Goal: Task Accomplishment & Management: Manage account settings

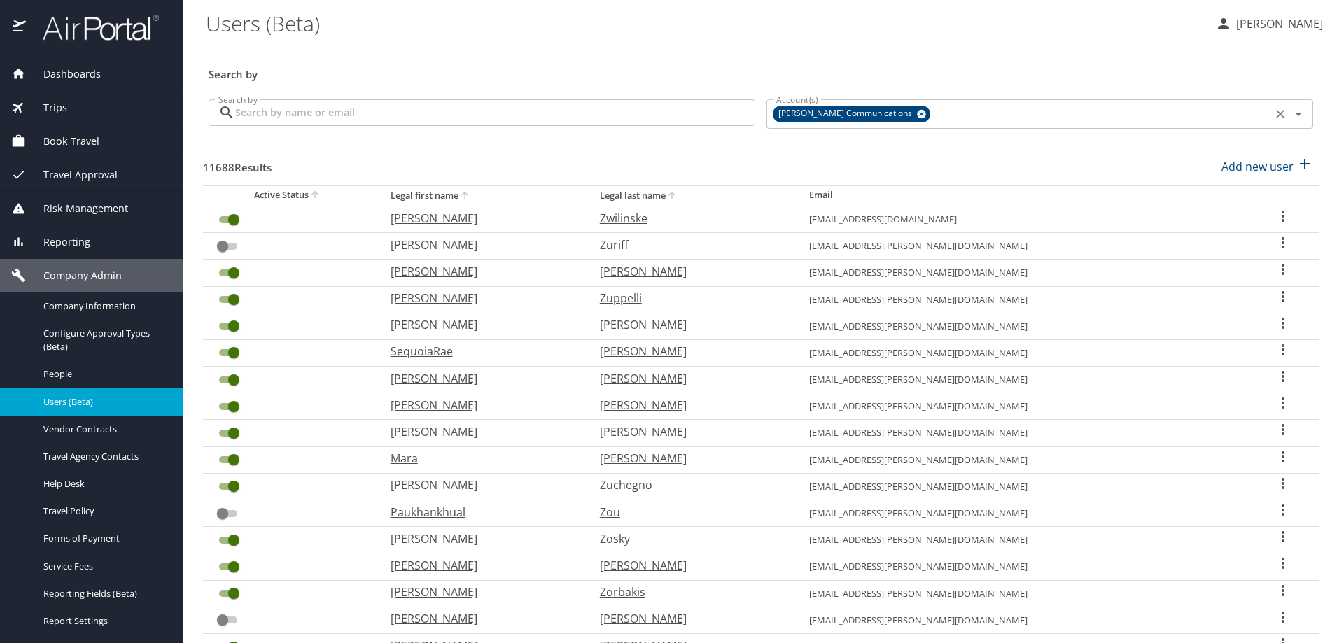
click at [917, 115] on icon at bounding box center [921, 114] width 9 height 9
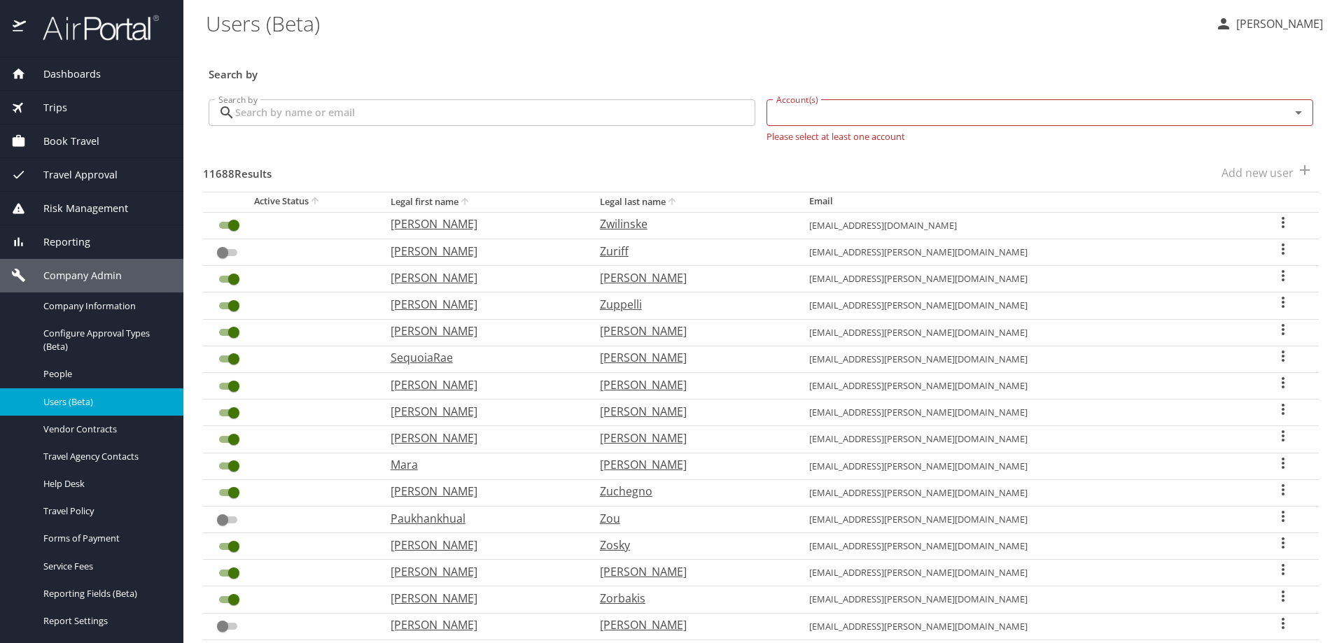
click at [837, 119] on input "Account(s)" at bounding box center [1019, 113] width 497 height 18
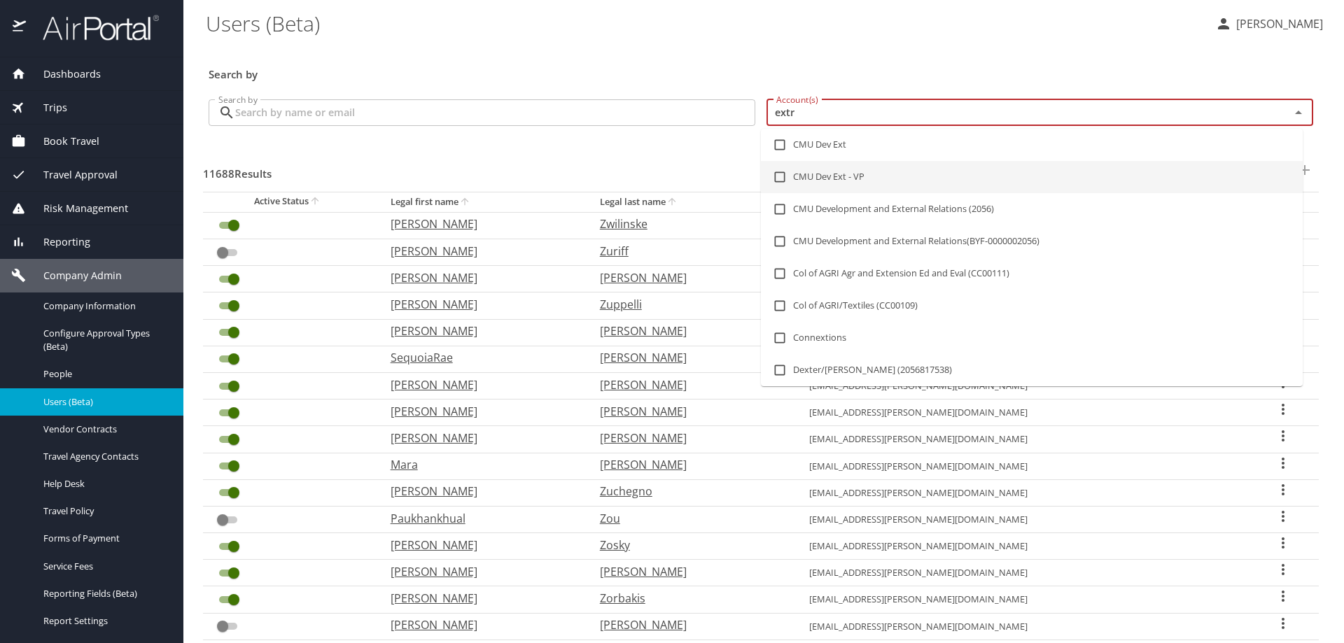
type input "extra"
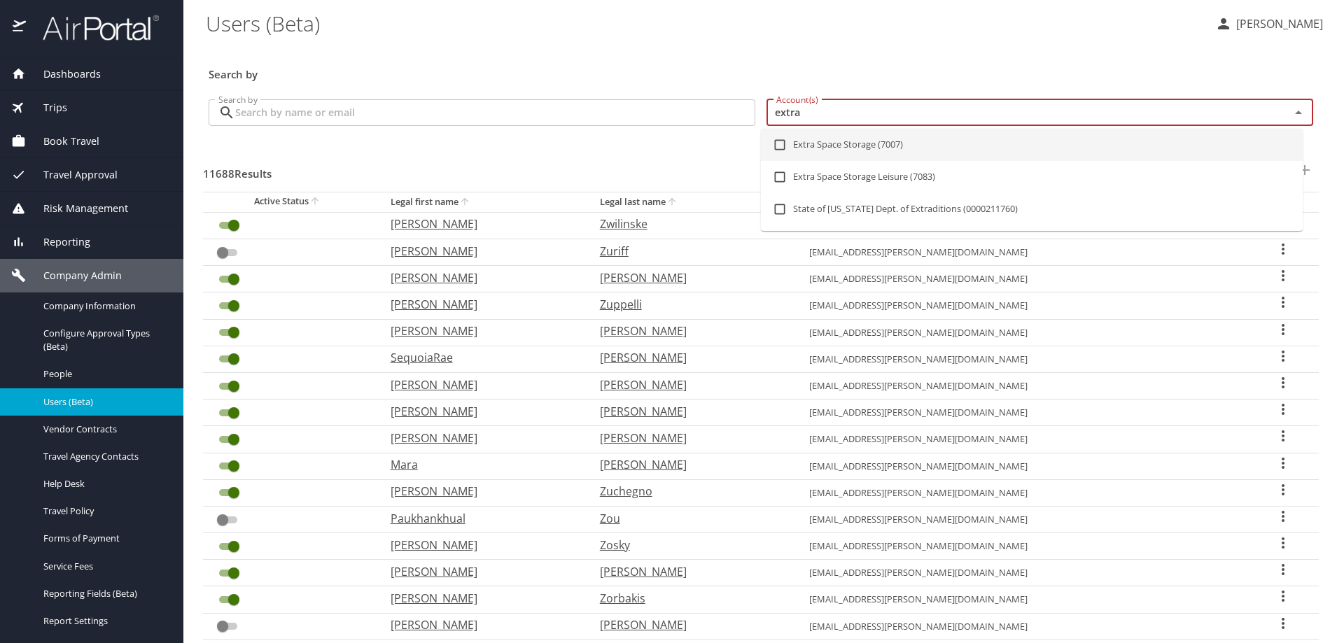
click at [781, 145] on input "checkbox" at bounding box center [780, 145] width 27 height 27
checkbox input "true"
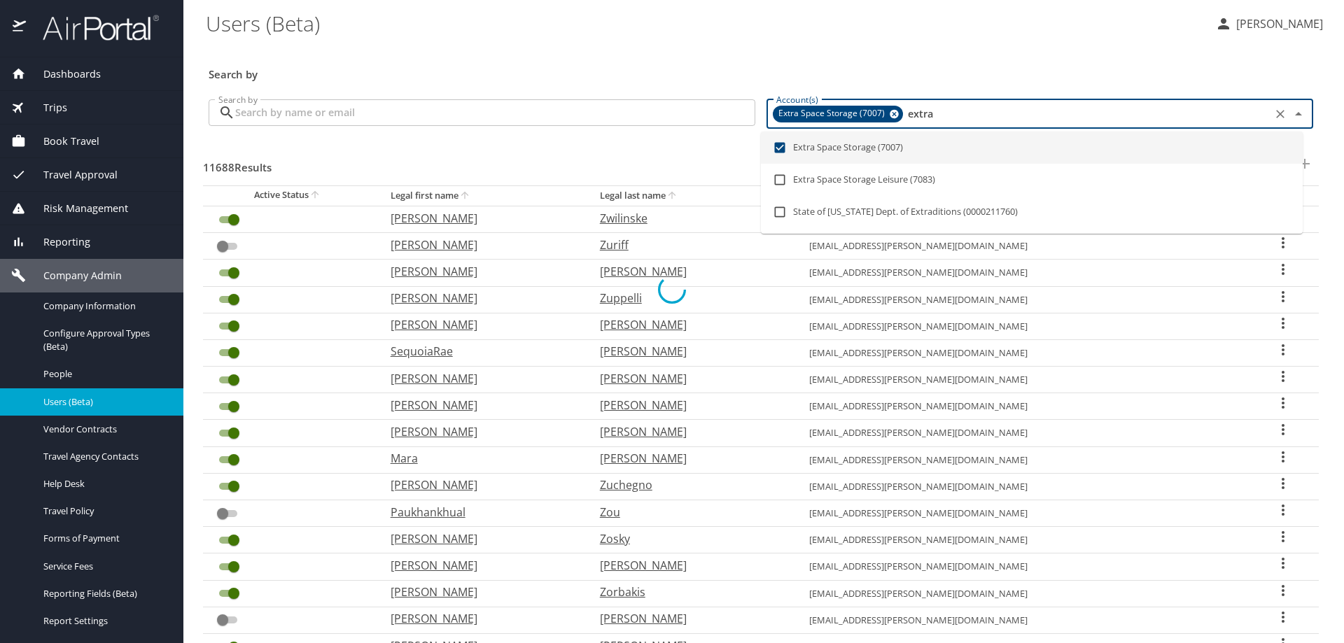
checkbox input "false"
checkbox input "true"
checkbox input "false"
checkbox input "true"
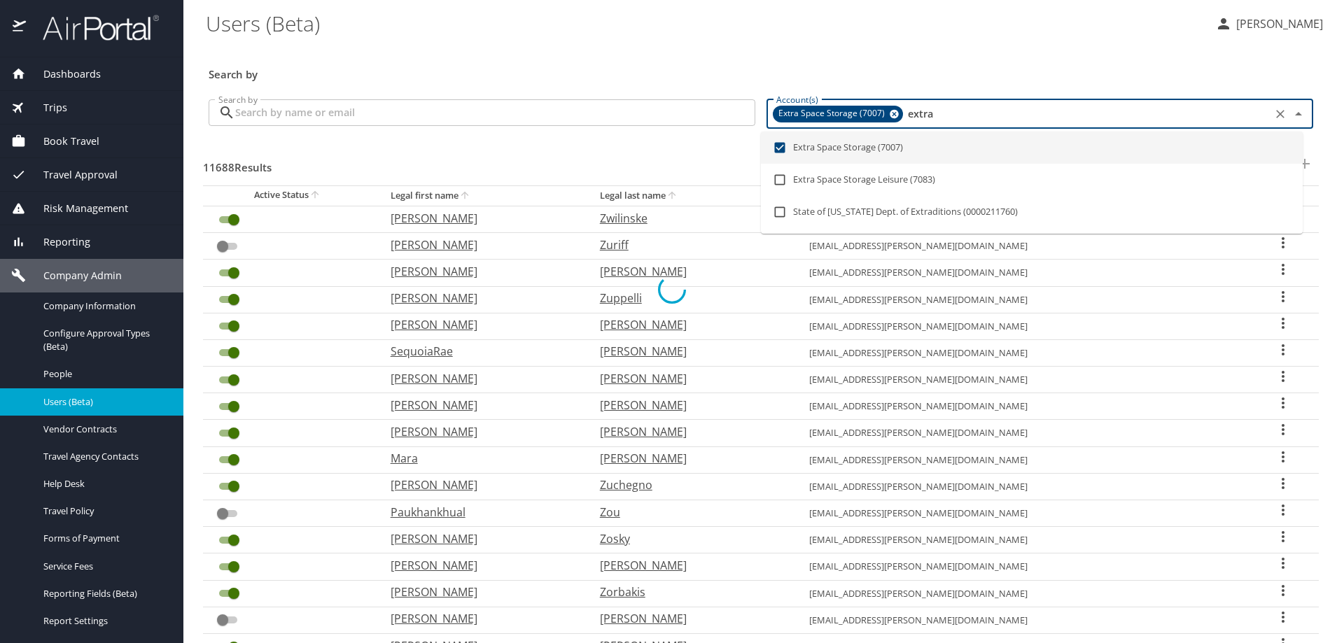
checkbox input "true"
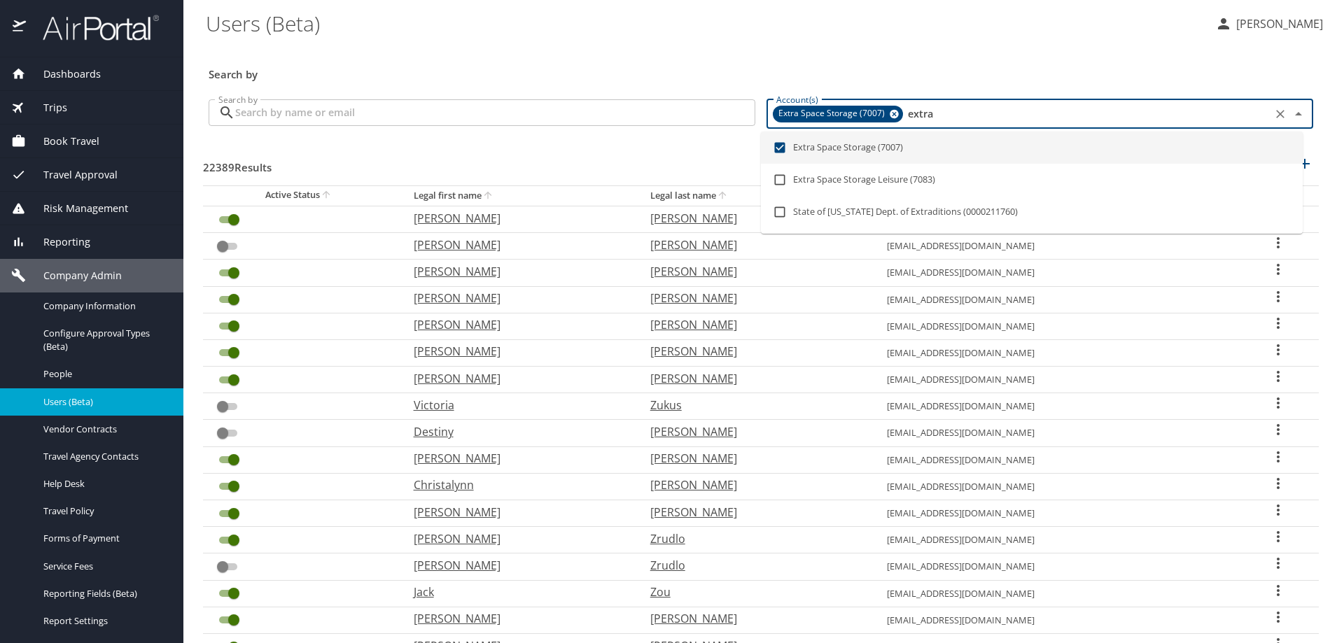
type input "extra"
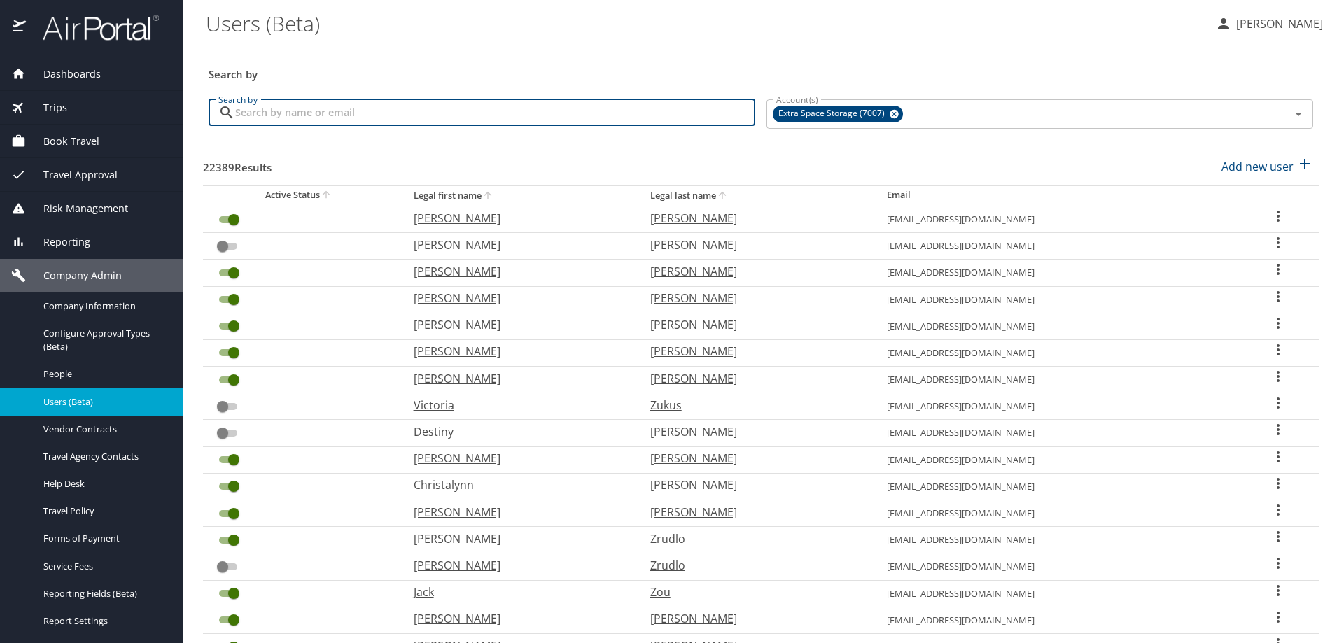
click at [478, 111] on input "Search by" at bounding box center [495, 112] width 520 height 27
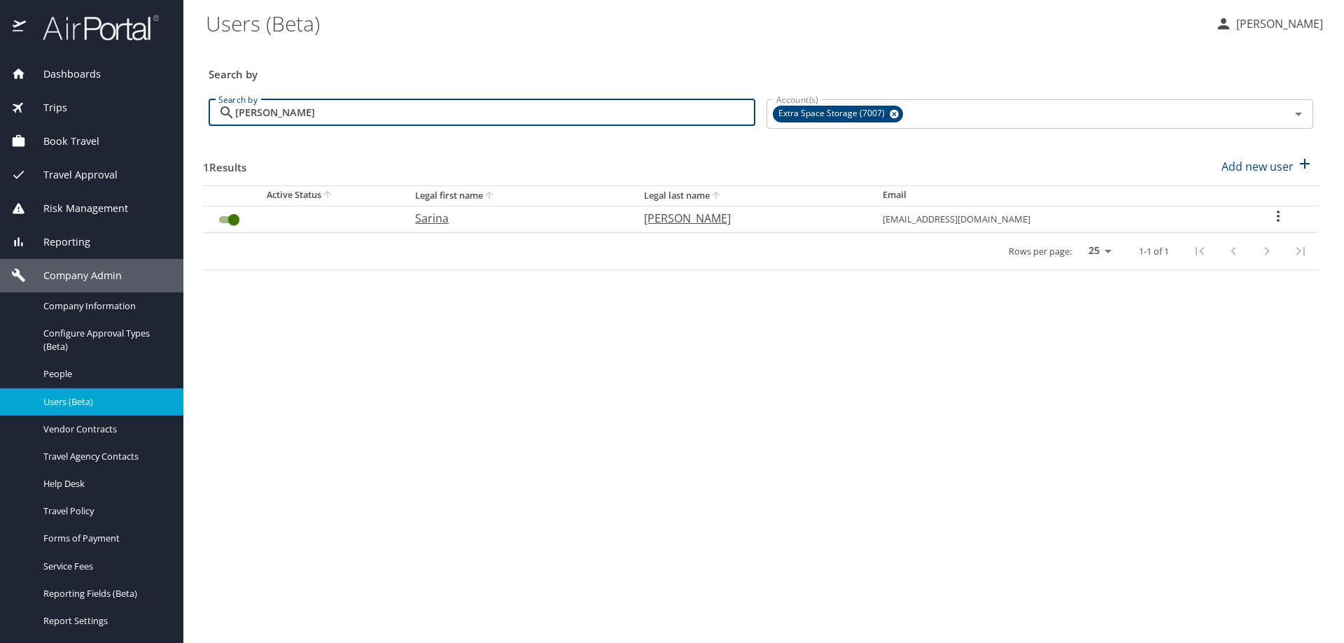
type input "lapointe"
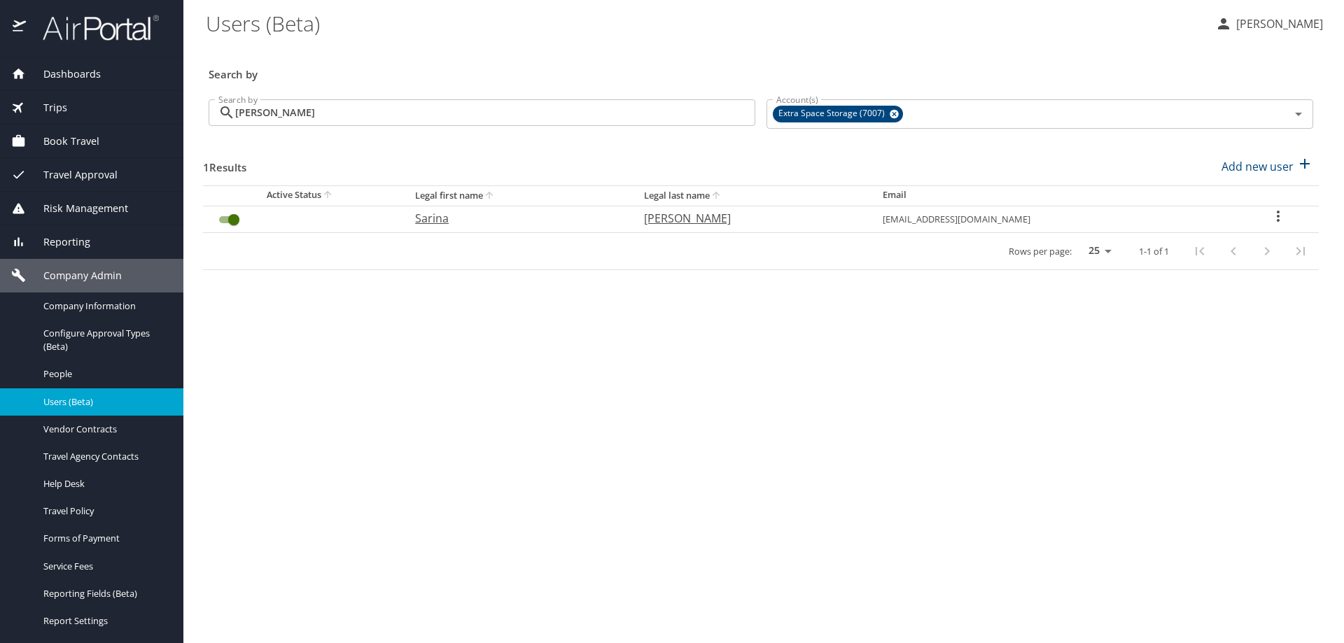
click at [1277, 211] on icon "User Search Table" at bounding box center [1278, 216] width 3 height 11
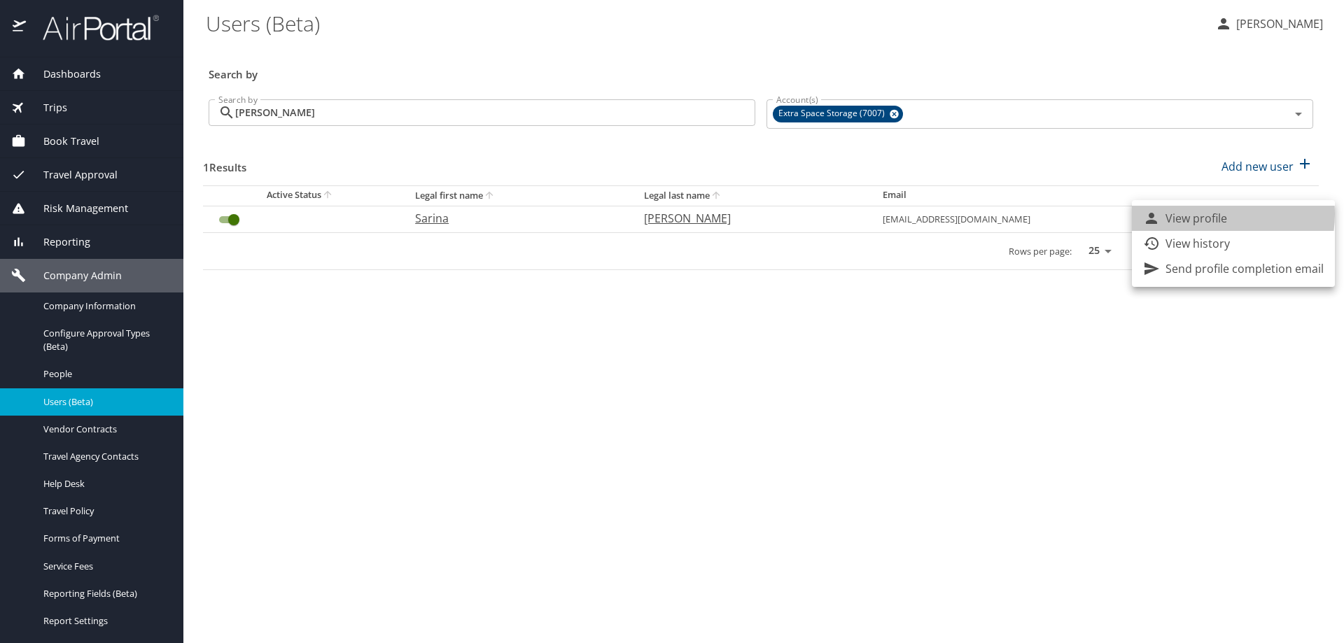
click at [1205, 214] on p "View profile" at bounding box center [1197, 218] width 62 height 17
select select "US"
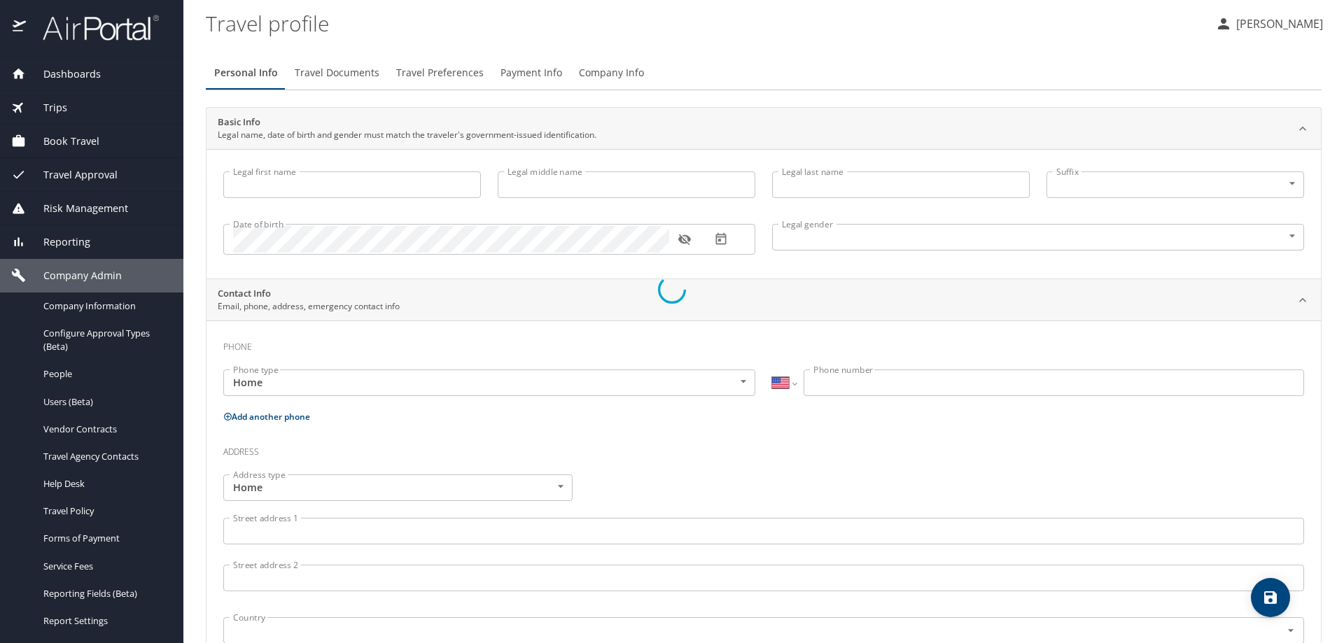
type input "Sarina"
type input "Lucia"
type input "LaPointe"
type input "Undisclosed"
select select "US"
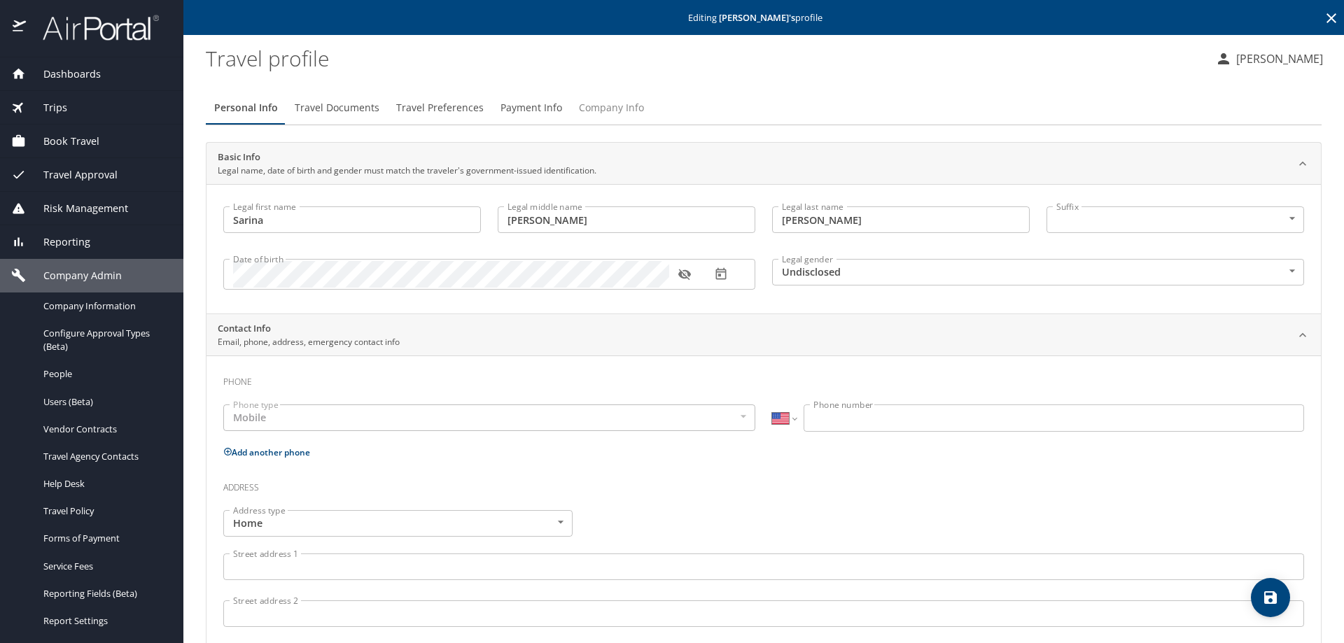
click at [596, 109] on span "Company Info" at bounding box center [611, 108] width 65 height 18
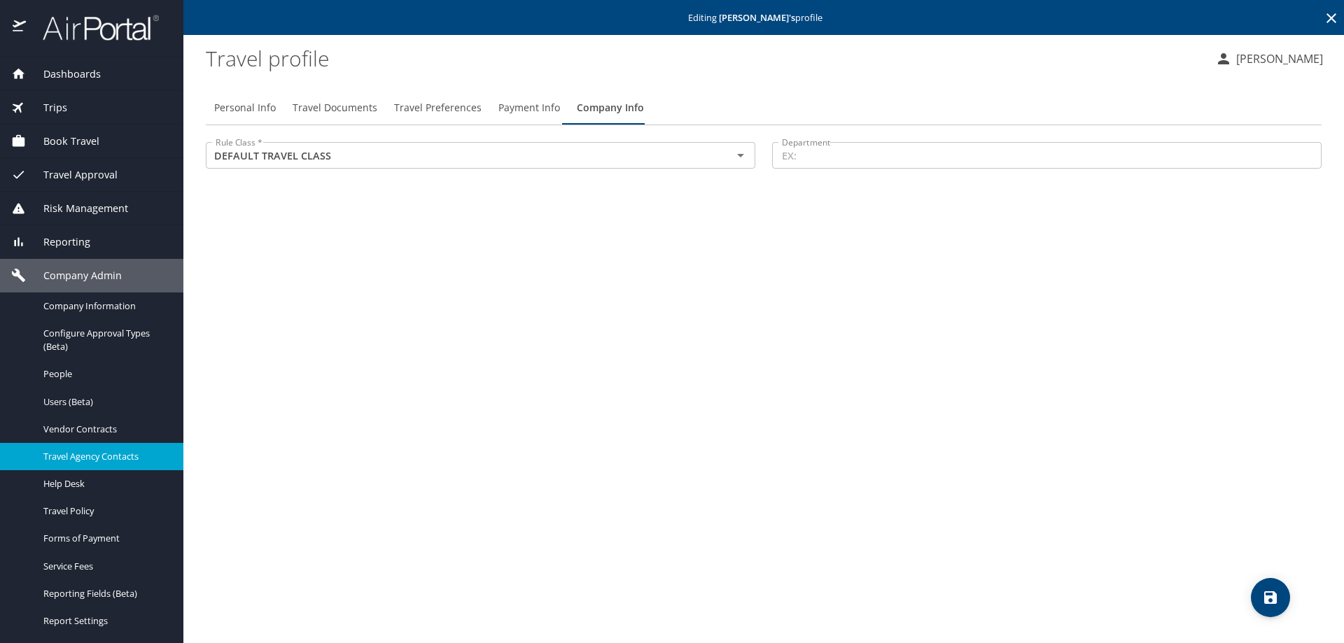
click at [111, 463] on span "Travel Agency Contacts" at bounding box center [104, 456] width 123 height 13
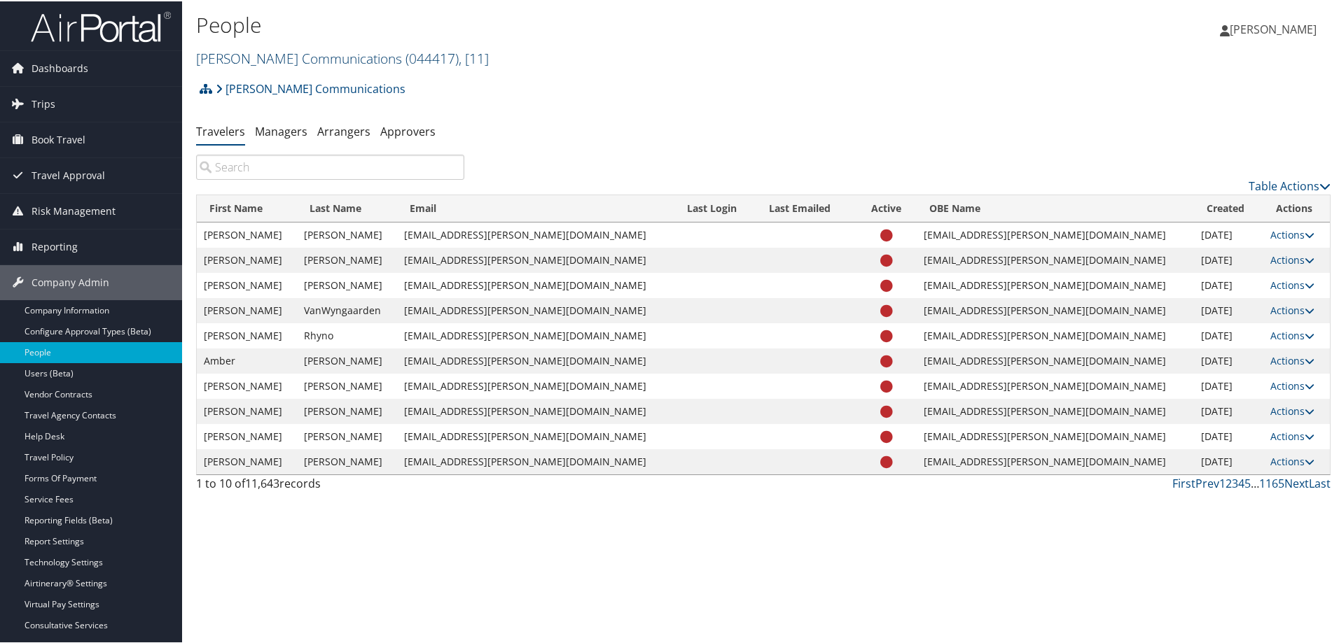
click at [279, 51] on link "Sorenson Communications ( 044417 ) , [ 11 ]" at bounding box center [342, 57] width 293 height 19
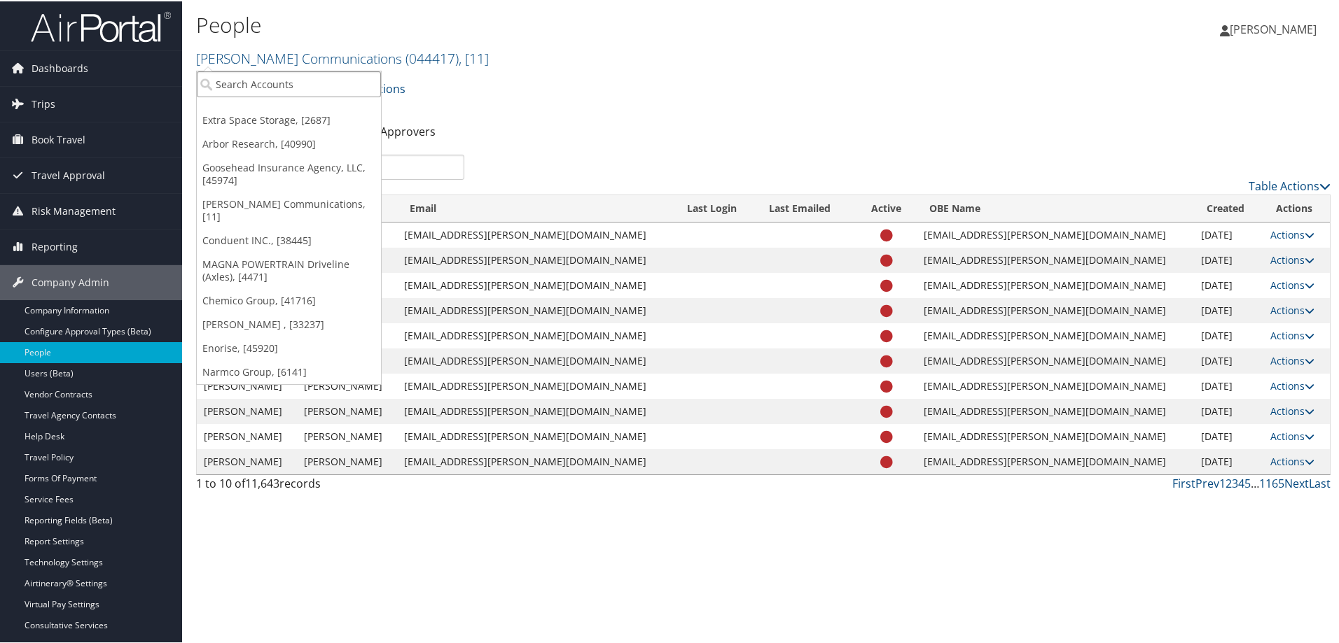
click at [241, 83] on input "search" at bounding box center [289, 83] width 184 height 26
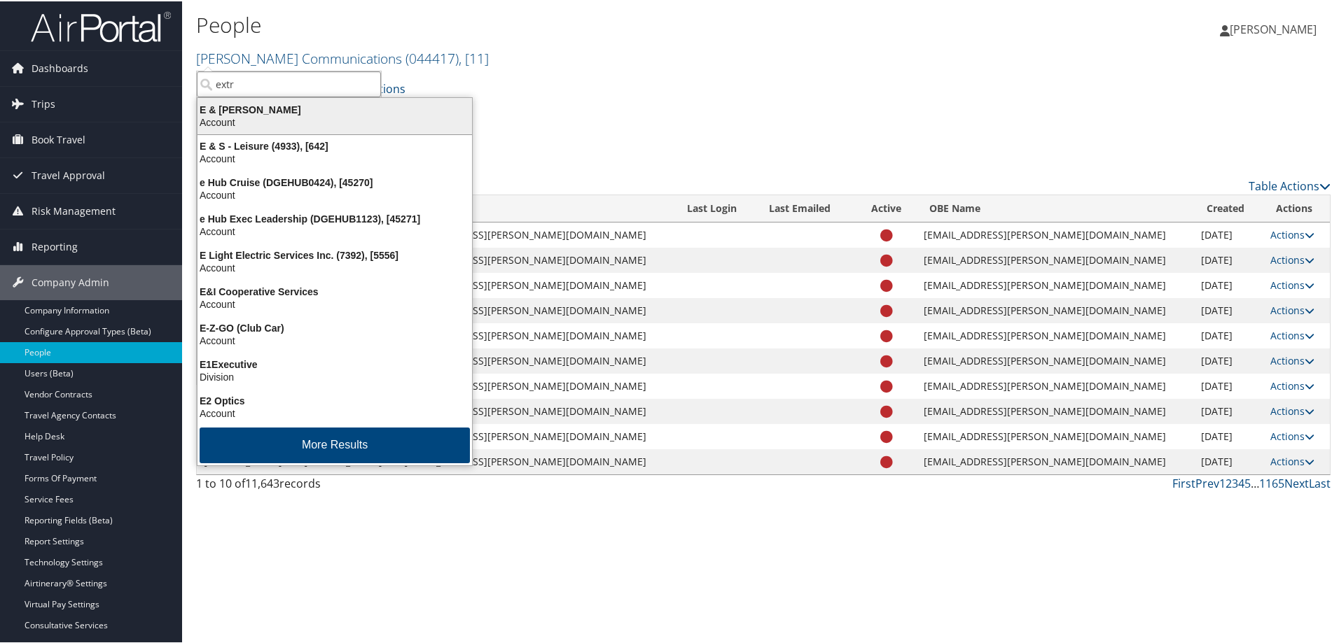
type input "extra"
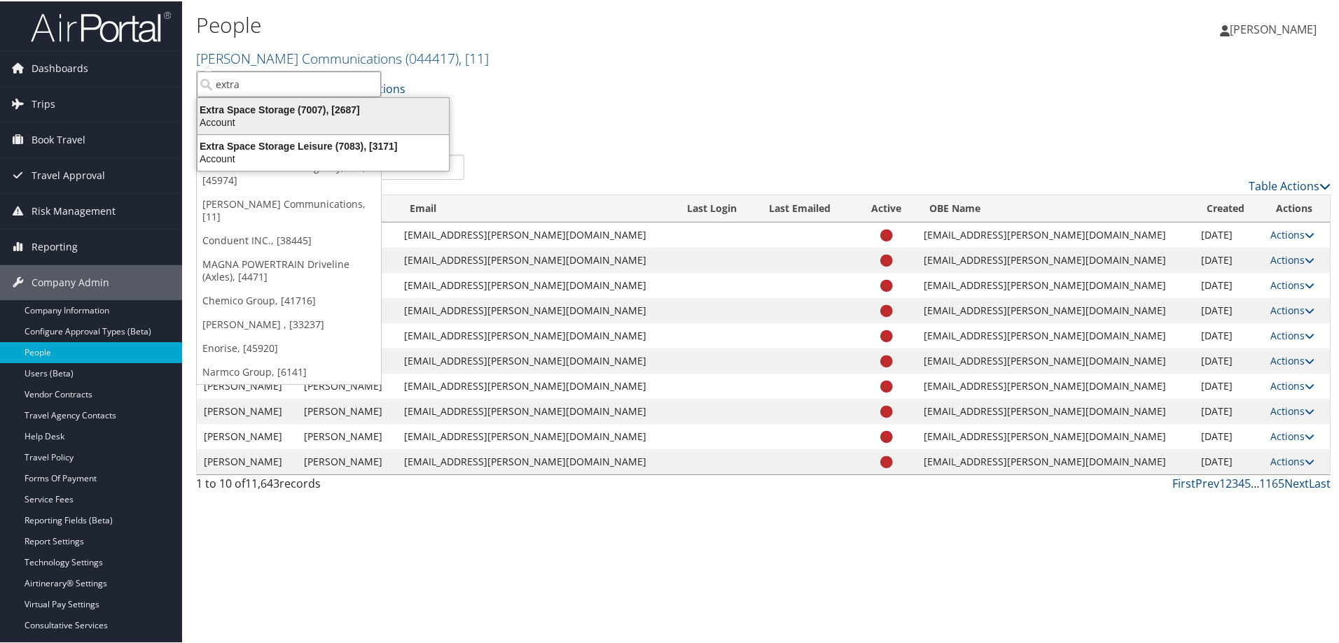
click at [282, 106] on div "Extra Space Storage (7007), [2687]" at bounding box center [323, 108] width 268 height 13
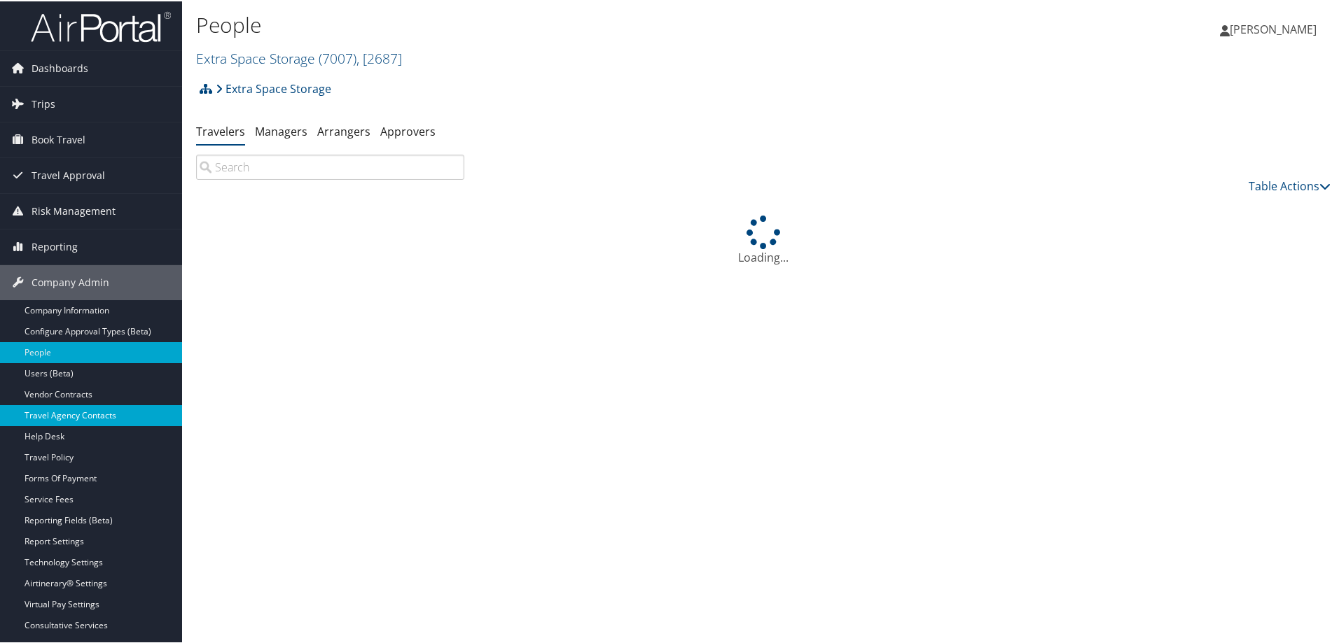
click at [90, 414] on link "Travel Agency Contacts" at bounding box center [91, 414] width 182 height 21
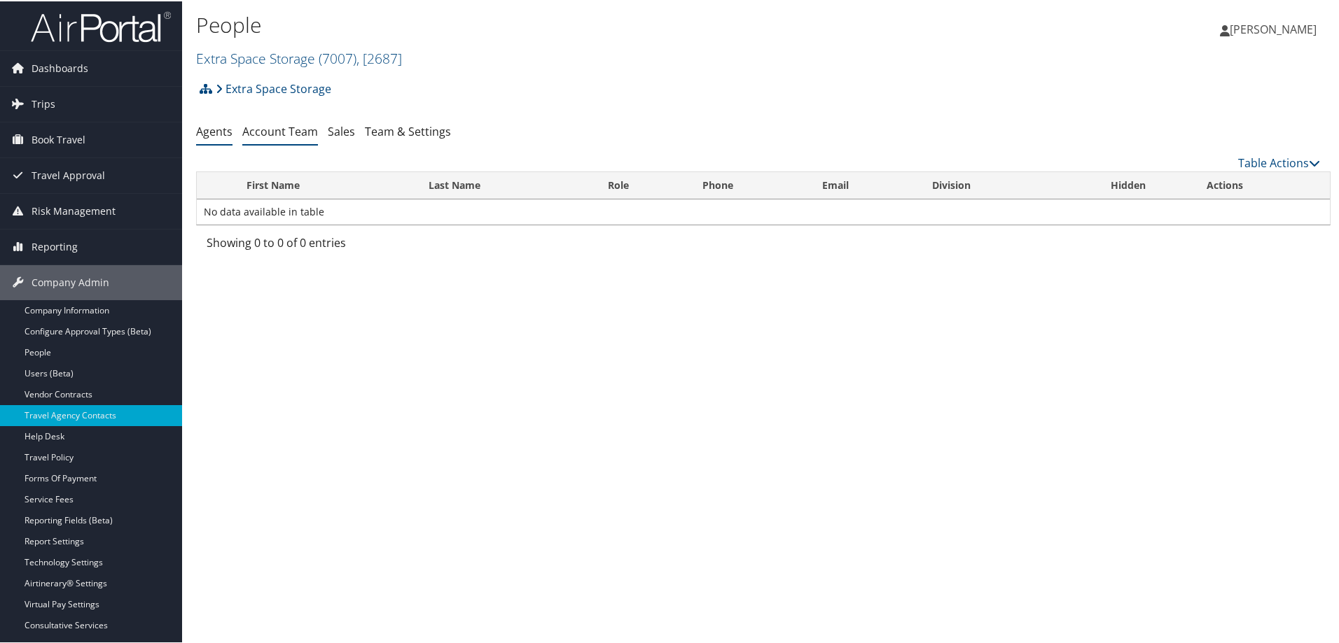
click at [281, 132] on link "Account Team" at bounding box center [280, 130] width 76 height 15
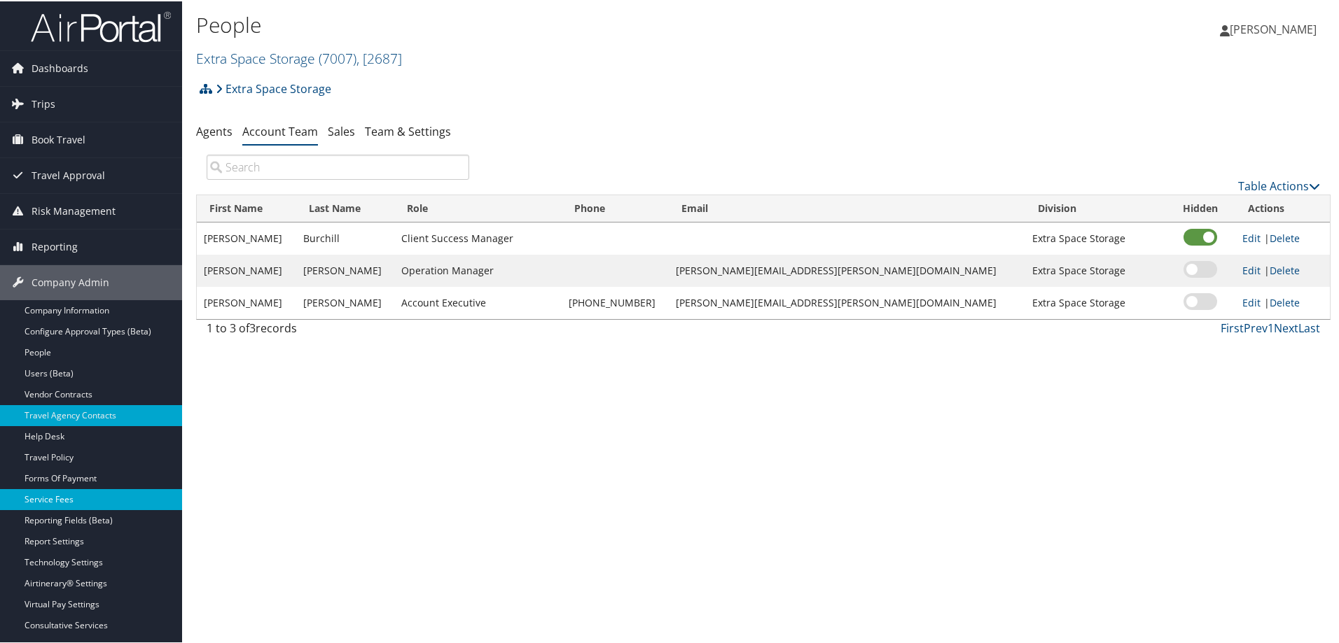
click at [84, 501] on link "Service Fees" at bounding box center [91, 498] width 182 height 21
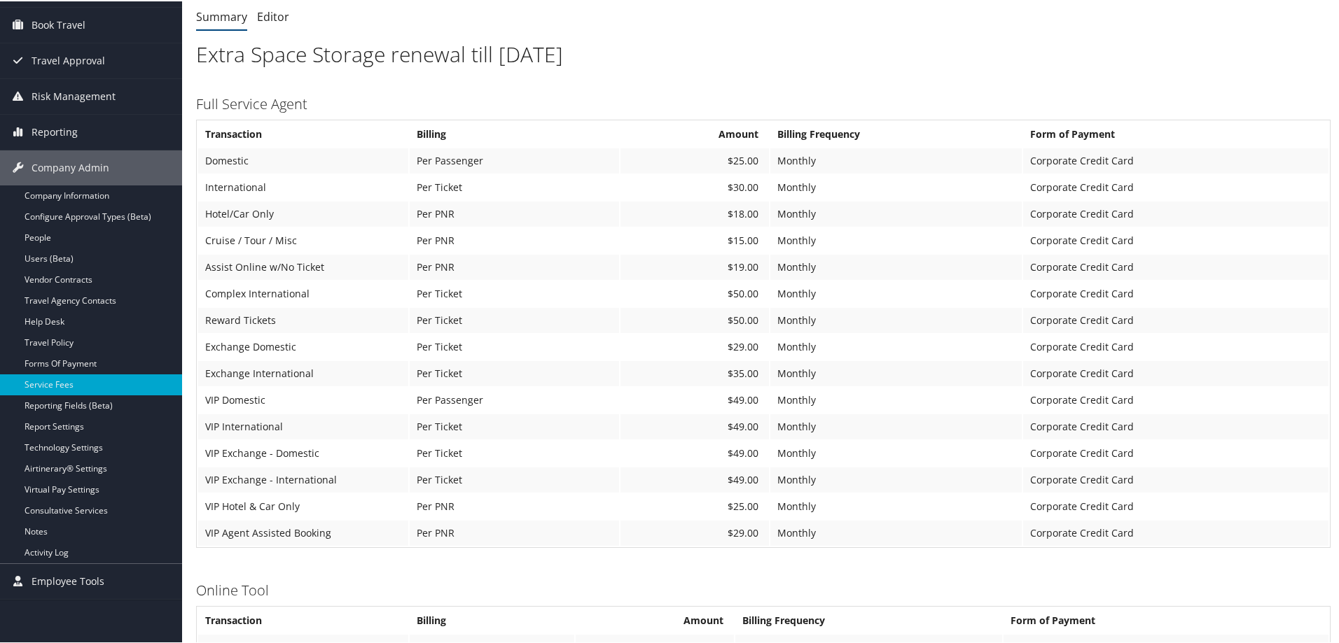
scroll to position [140, 0]
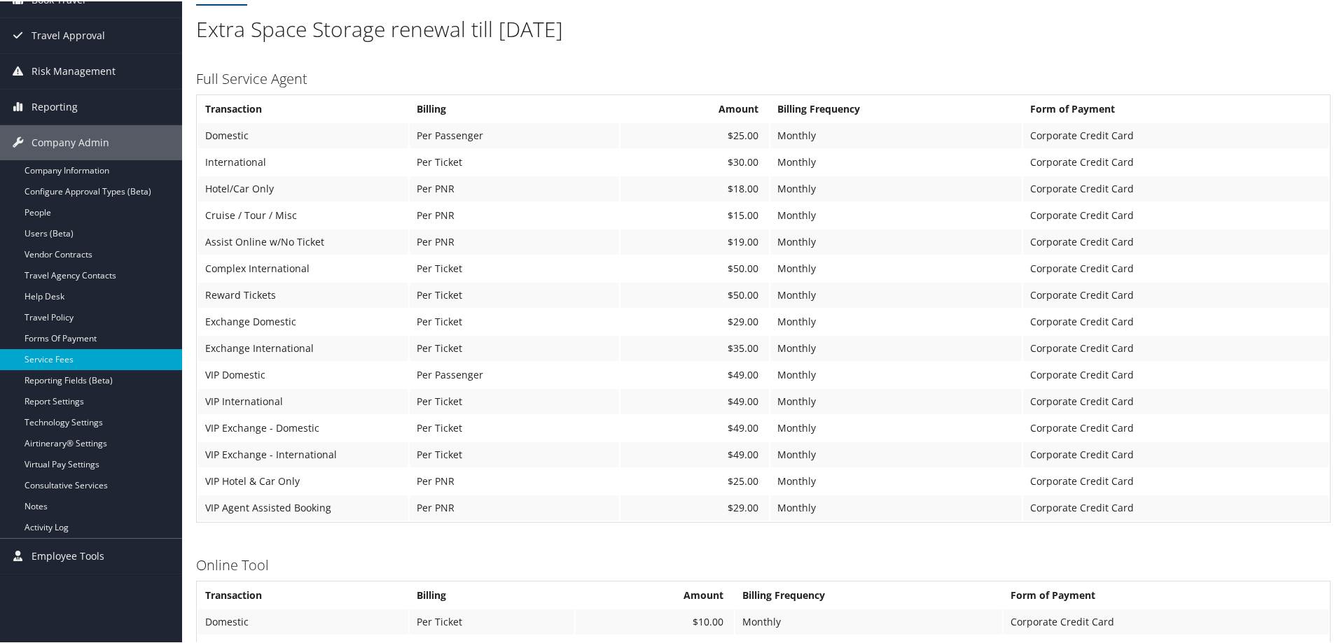
drag, startPoint x: 753, startPoint y: 323, endPoint x: 592, endPoint y: 366, distance: 165.9
click at [592, 365] on td "Per Passenger" at bounding box center [514, 373] width 209 height 25
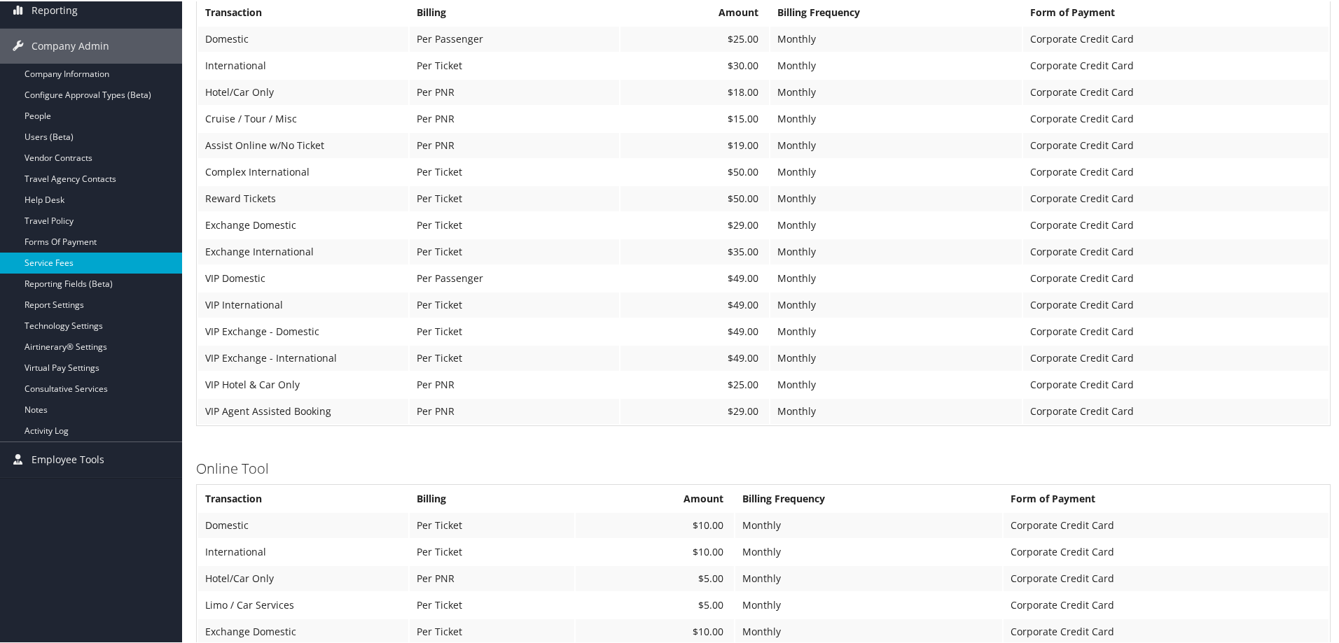
scroll to position [204, 0]
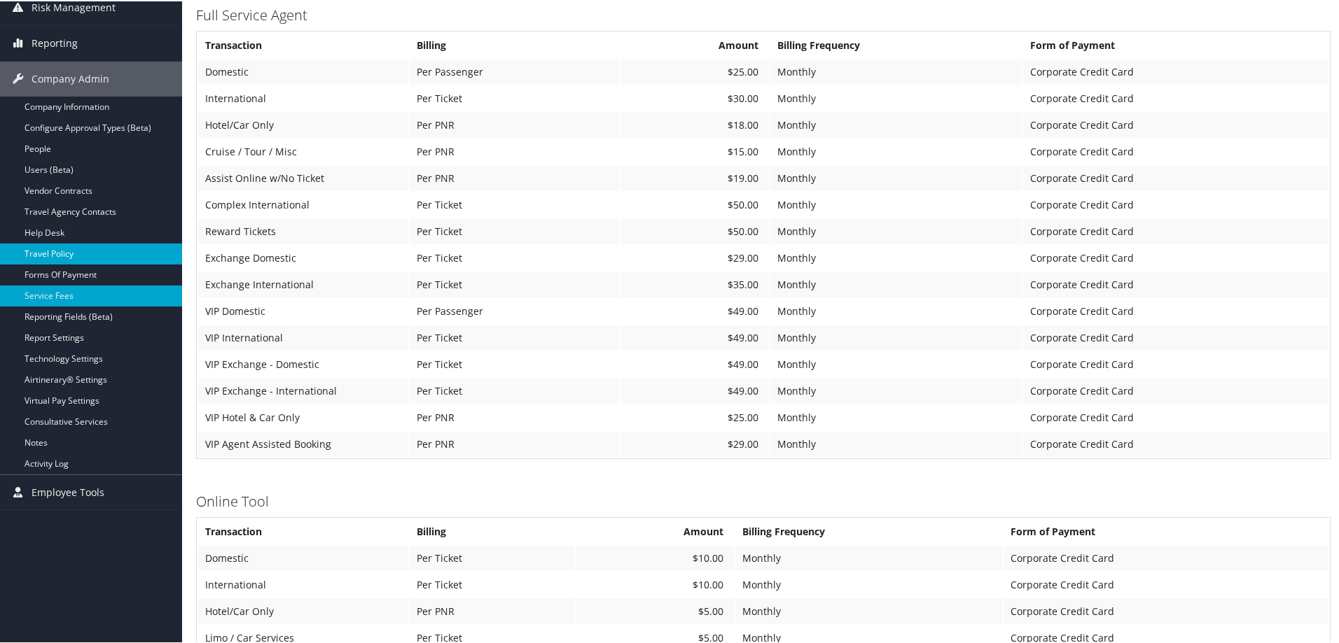
click at [61, 251] on link "Travel Policy" at bounding box center [91, 252] width 182 height 21
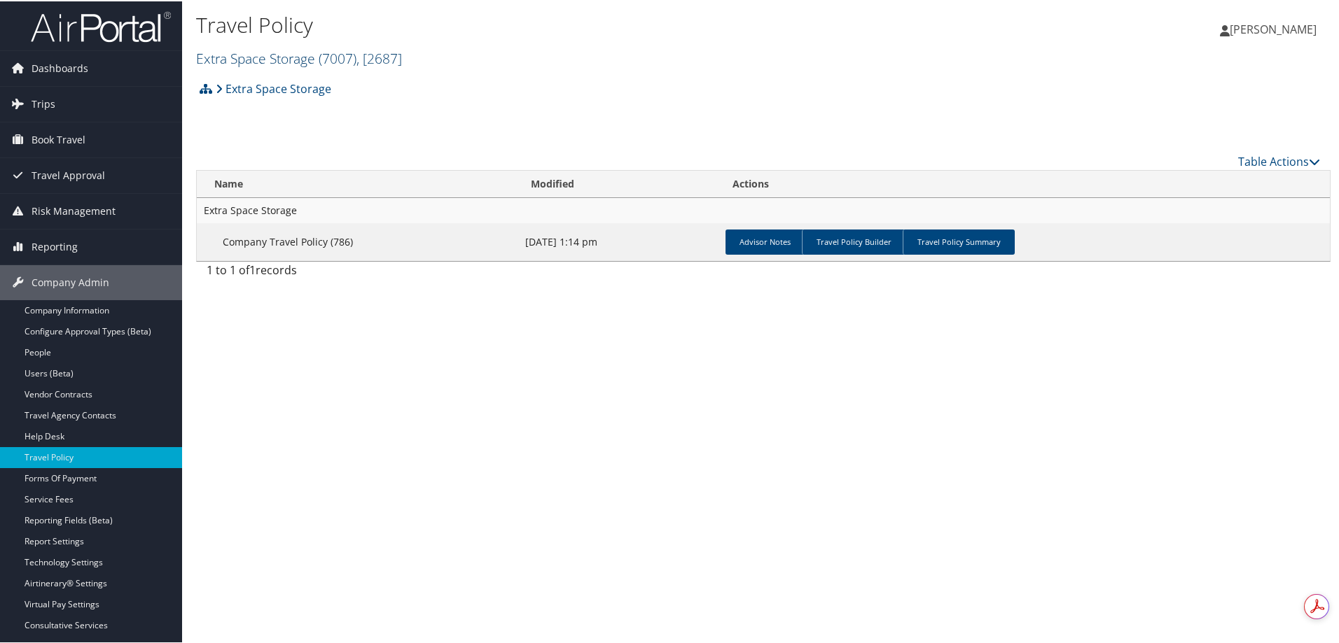
drag, startPoint x: 274, startPoint y: 52, endPoint x: 273, endPoint y: 62, distance: 9.9
click at [274, 52] on link "Extra Space Storage ( 7007 ) , [ 2687 ]" at bounding box center [299, 57] width 206 height 19
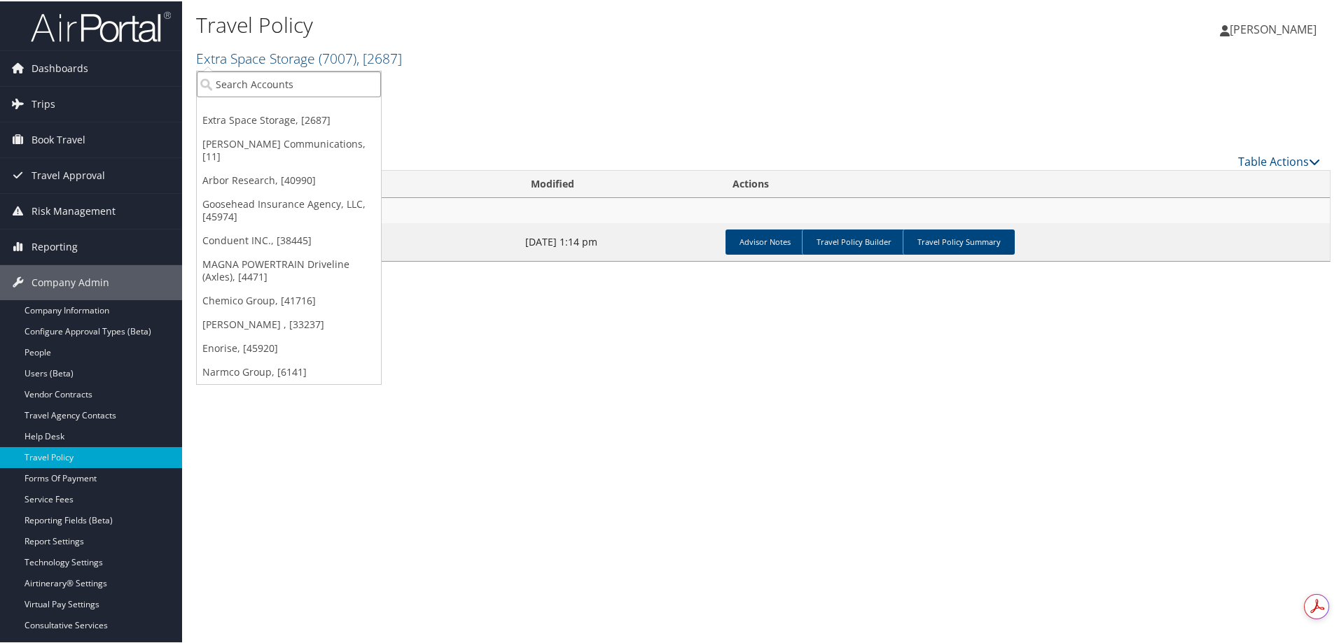
click at [267, 88] on input "search" at bounding box center [289, 83] width 184 height 26
type input "9"
type input "opmo"
click at [260, 111] on div "OPmobility (1690), [5777]" at bounding box center [289, 108] width 200 height 13
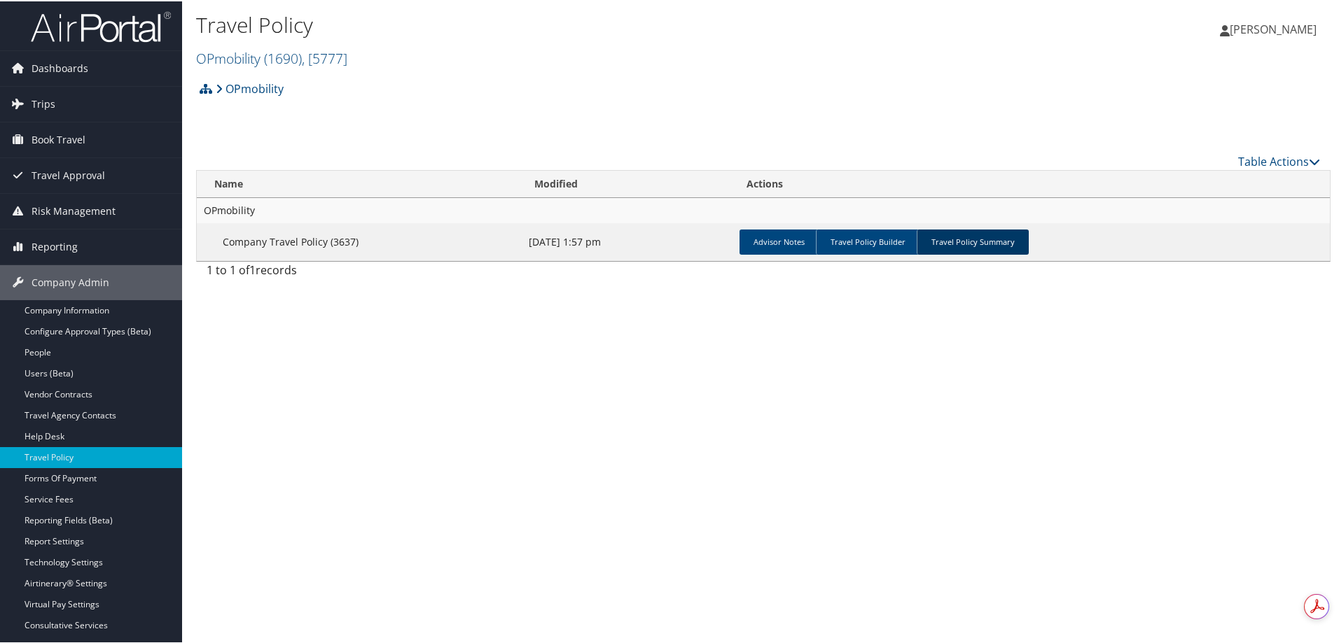
click at [972, 239] on link "Travel Policy Summary" at bounding box center [972, 240] width 112 height 25
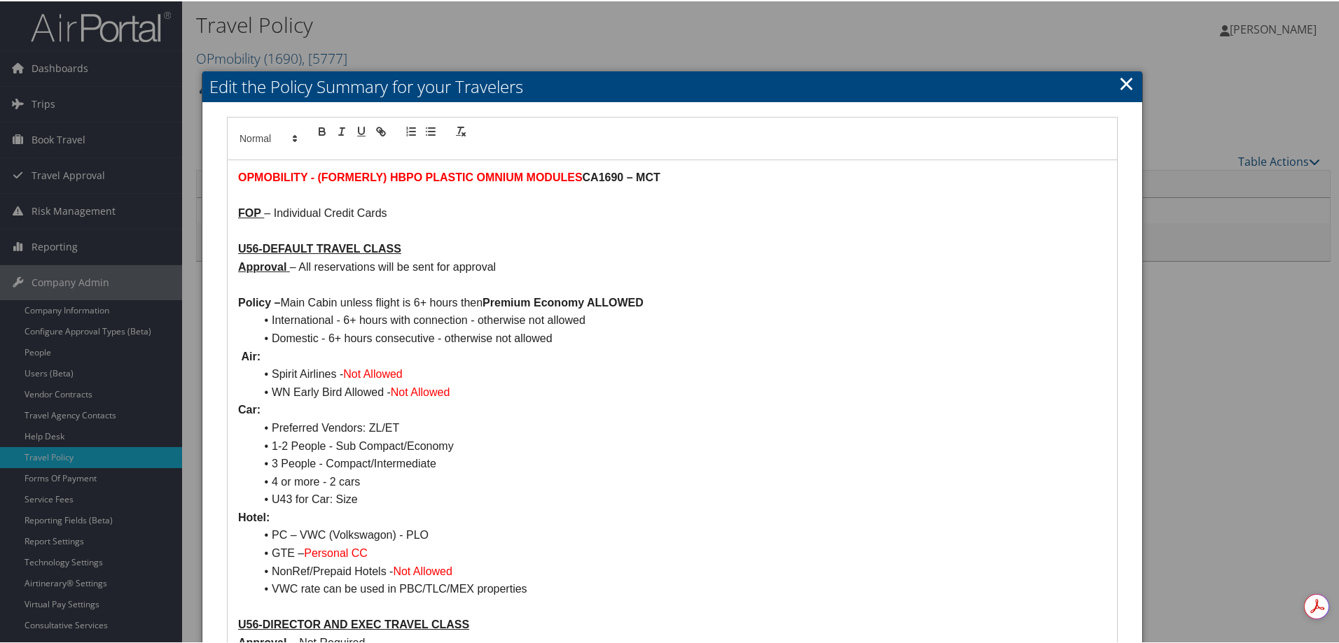
click at [1118, 80] on link "×" at bounding box center [1126, 82] width 16 height 28
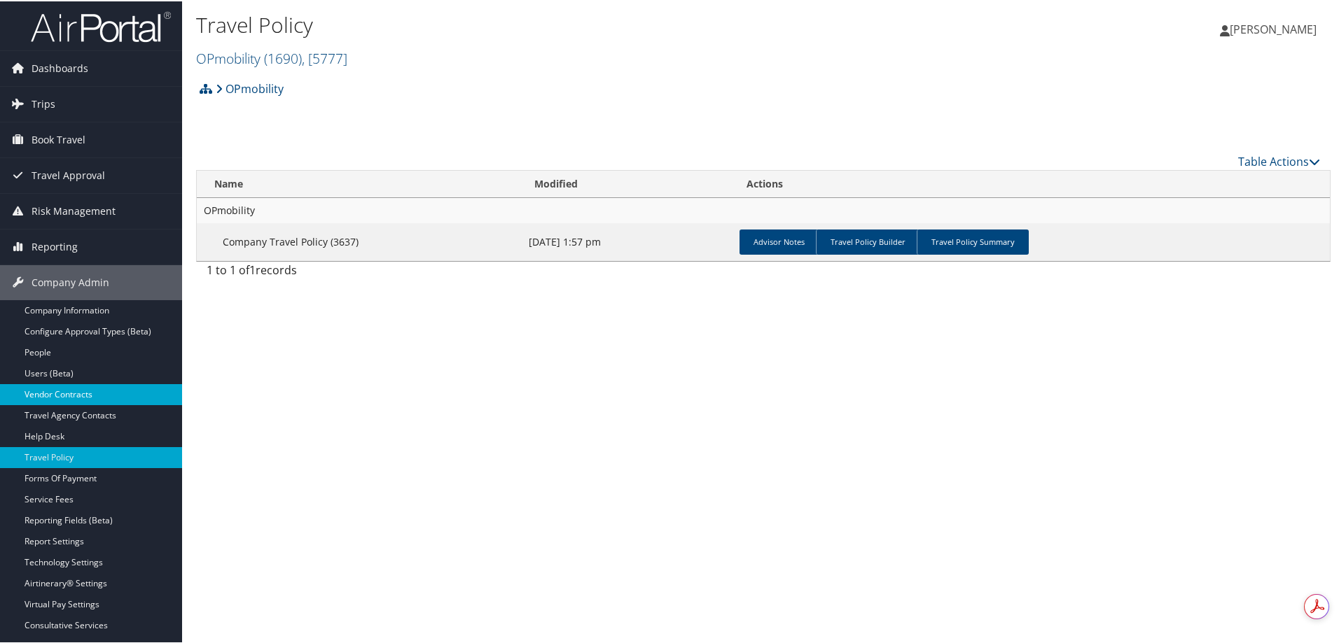
click at [60, 393] on link "Vendor Contracts" at bounding box center [91, 393] width 182 height 21
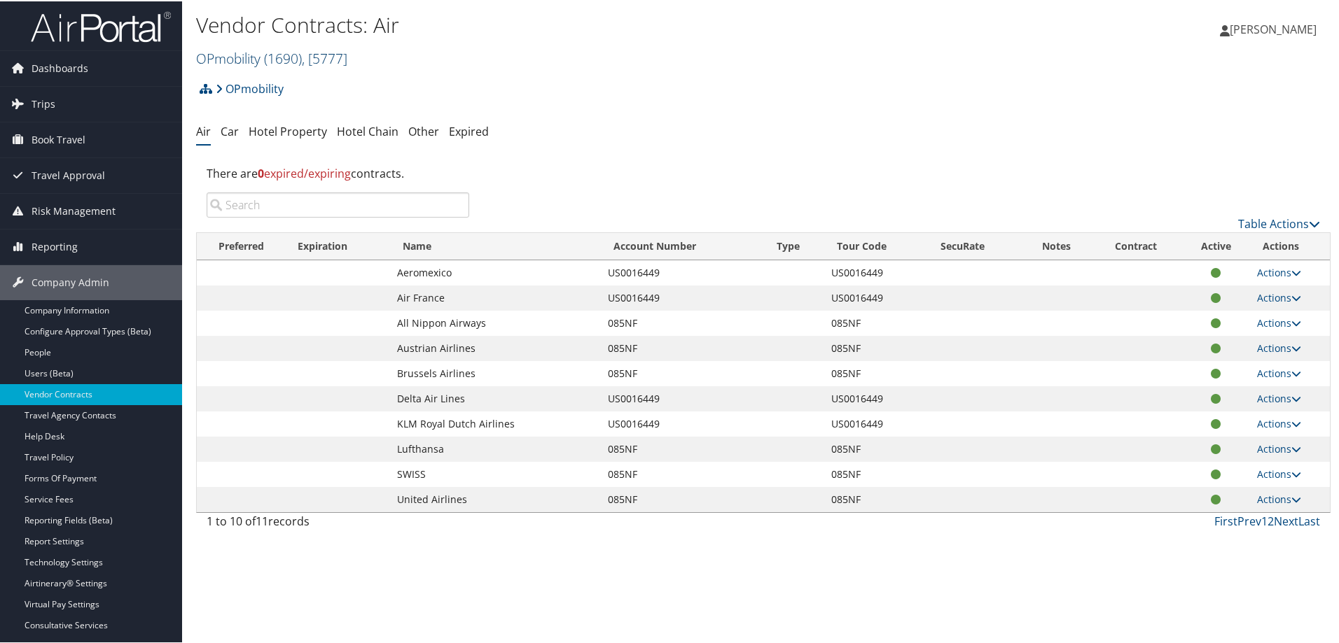
click at [233, 53] on link "OPmobility ( 1690 ) , [ 5777 ]" at bounding box center [271, 57] width 151 height 19
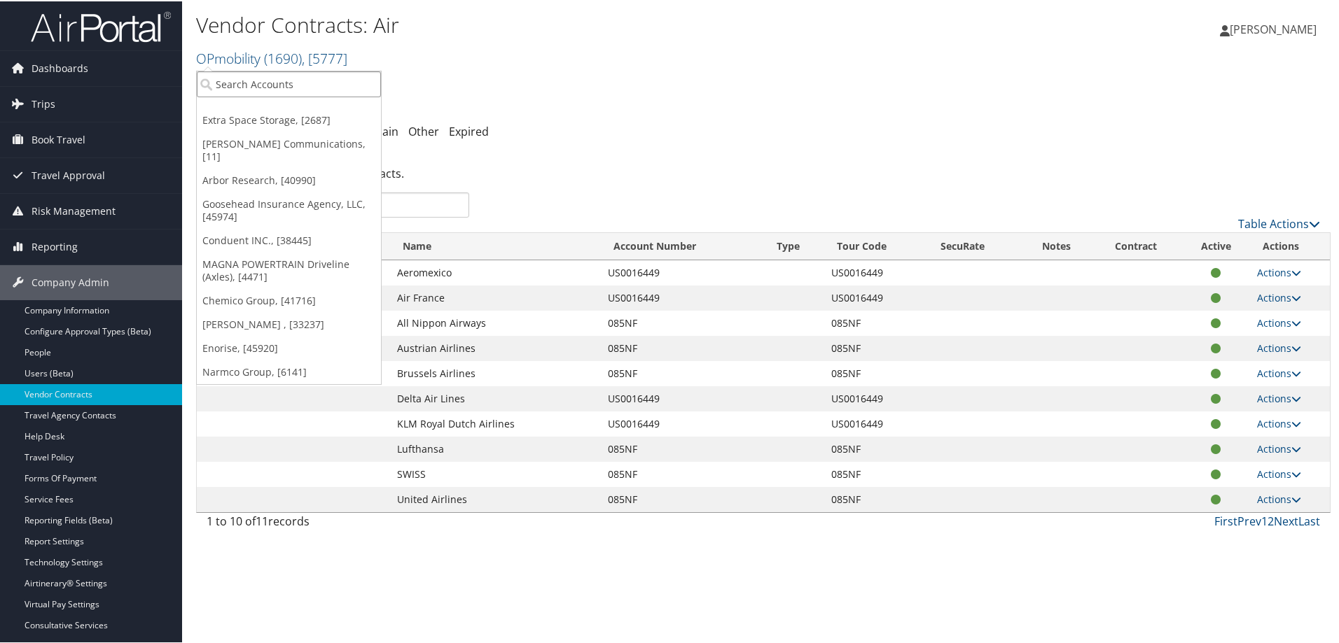
click at [232, 74] on input "search" at bounding box center [289, 83] width 184 height 26
type input "ghsp"
click at [232, 110] on div "GHSP (1605), [9247]" at bounding box center [289, 108] width 200 height 13
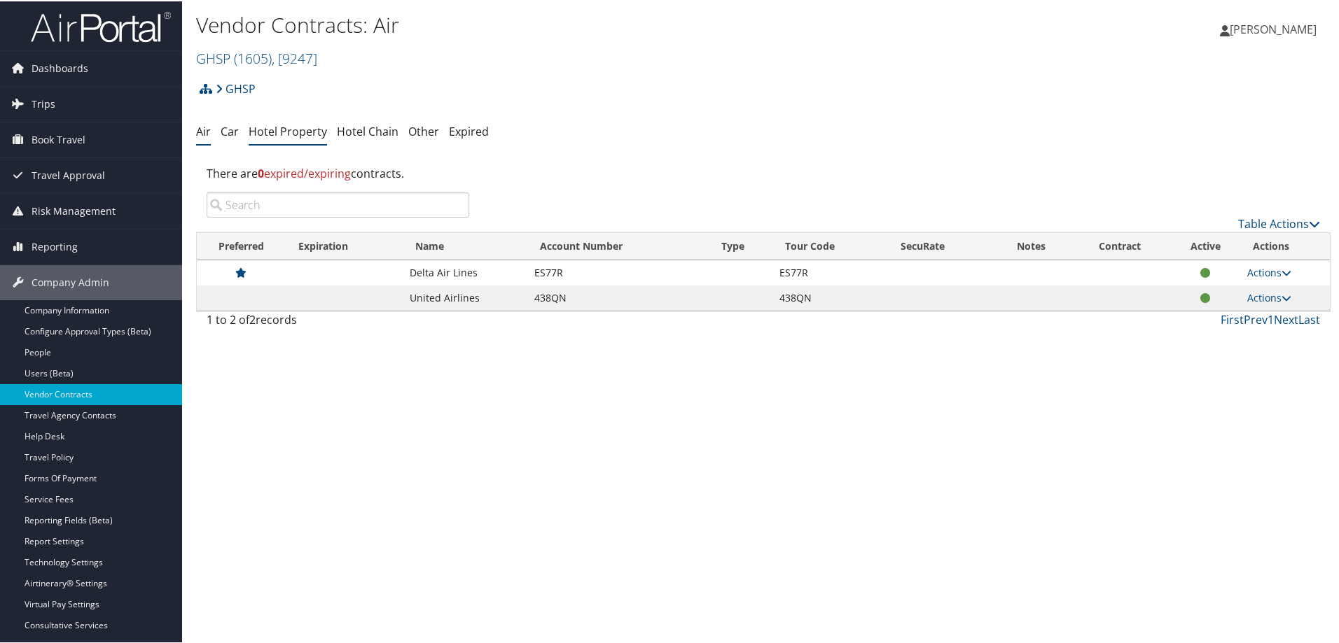
click at [290, 129] on link "Hotel Property" at bounding box center [288, 130] width 78 height 15
